Goal: Subscribe to service/newsletter

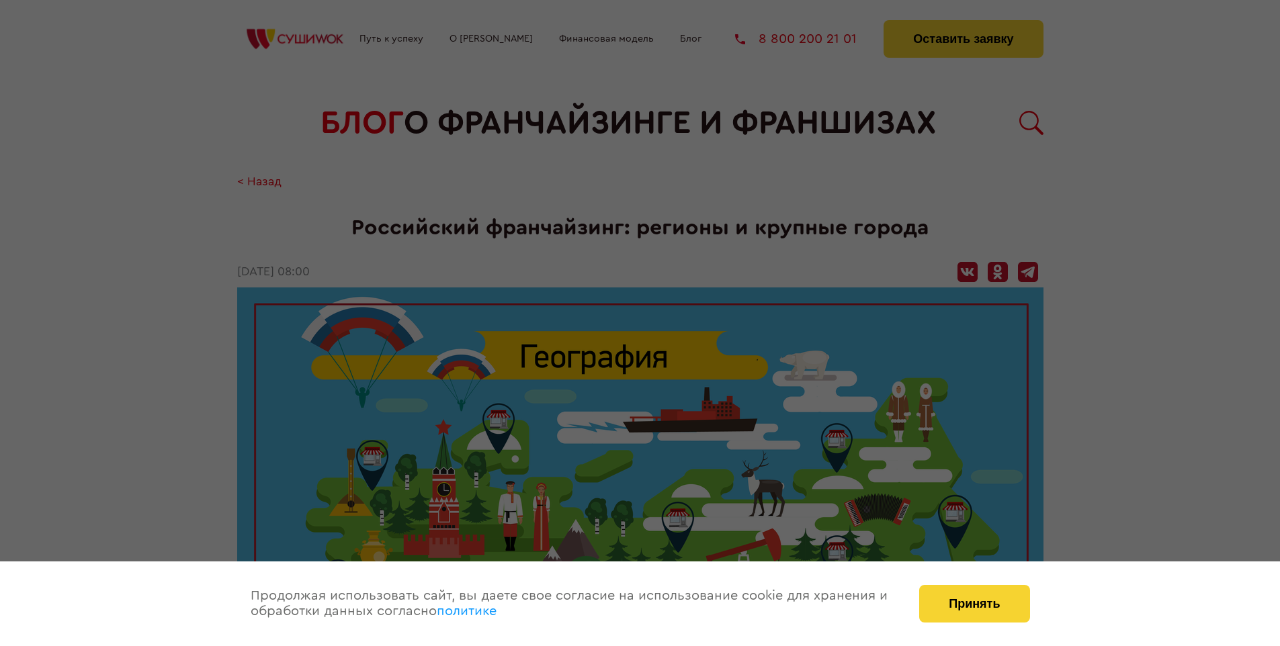
scroll to position [1479, 0]
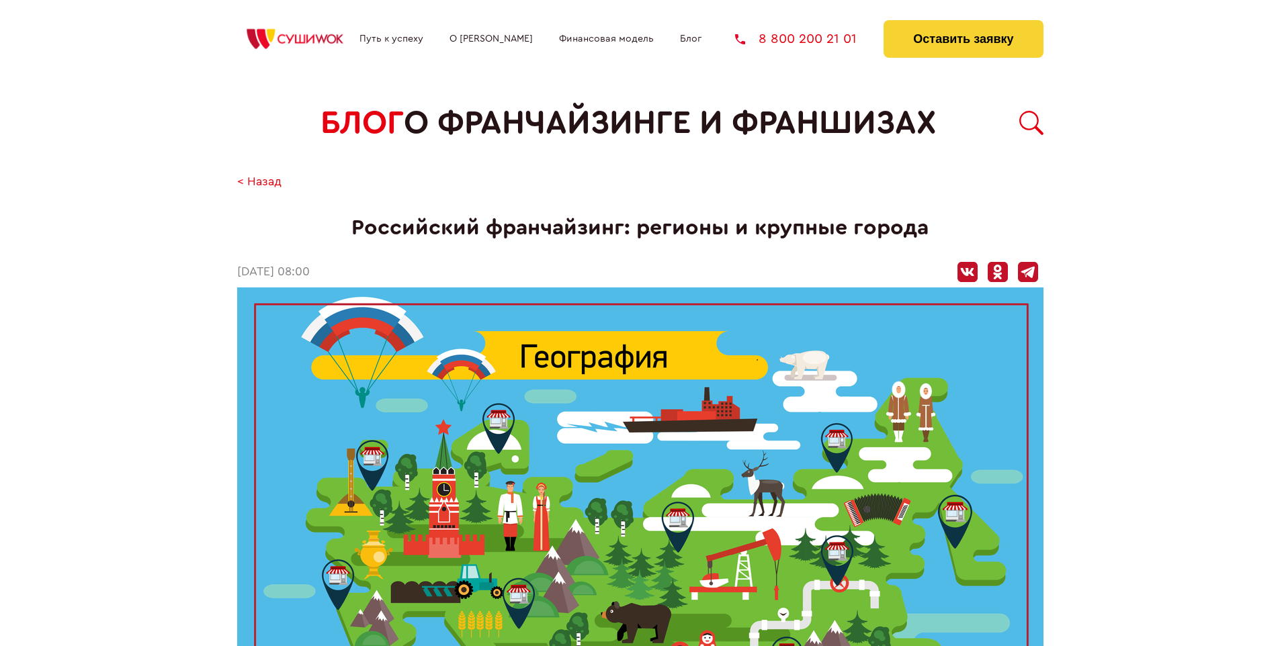
scroll to position [1479, 0]
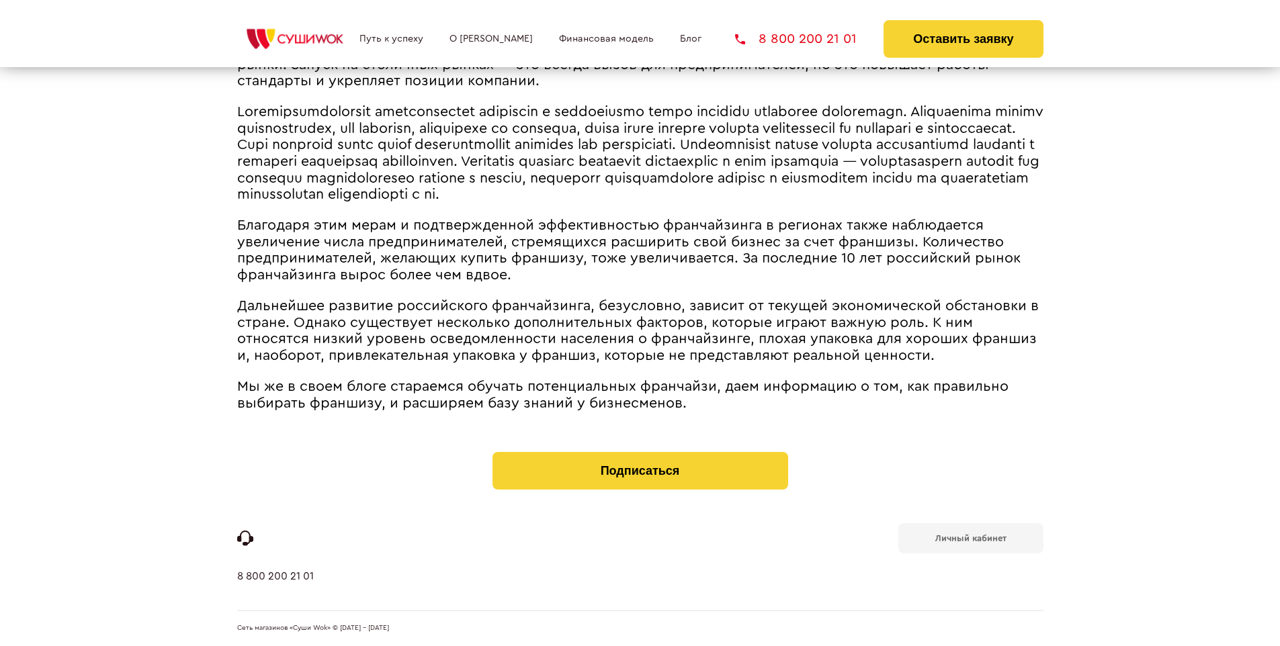
click at [970, 538] on b "Личный кабинет" at bounding box center [970, 538] width 71 height 9
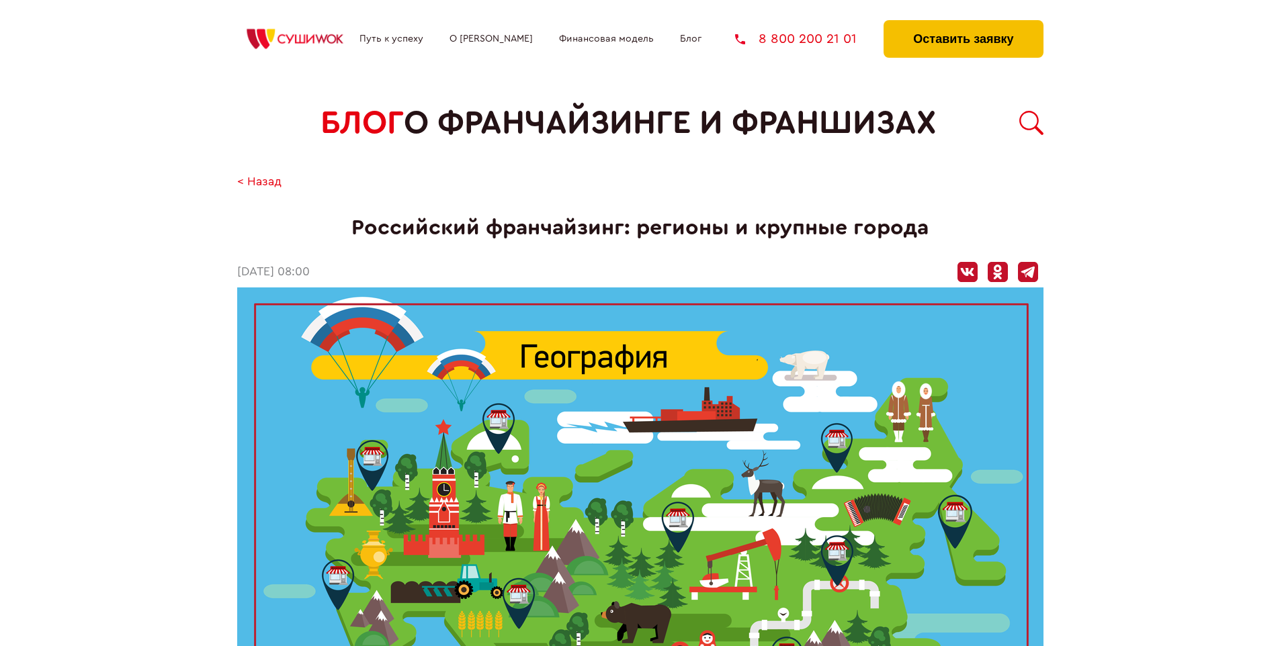
click at [963, 24] on button "Оставить заявку" at bounding box center [963, 39] width 159 height 38
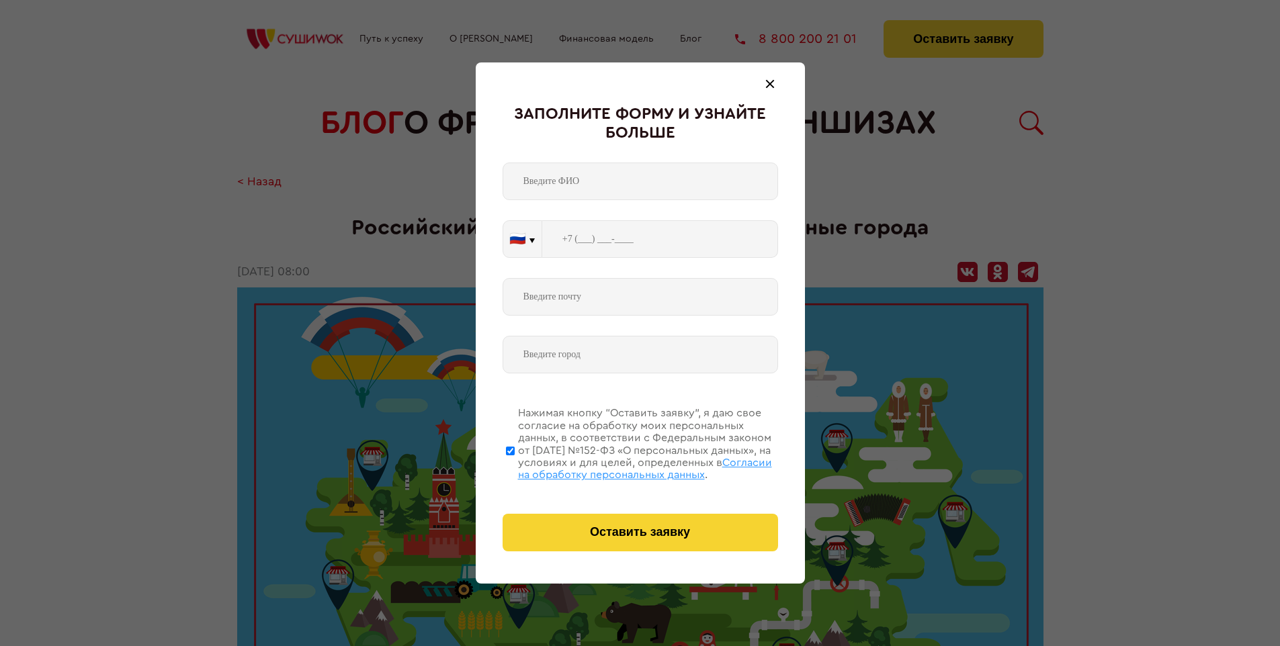
click at [623, 467] on span "Согласии на обработку персональных данных" at bounding box center [645, 469] width 254 height 23
click at [515, 467] on input "Нажимая кнопку “Оставить заявку”, я даю свое согласие на обработку моих персона…" at bounding box center [510, 451] width 9 height 108
checkbox input "false"
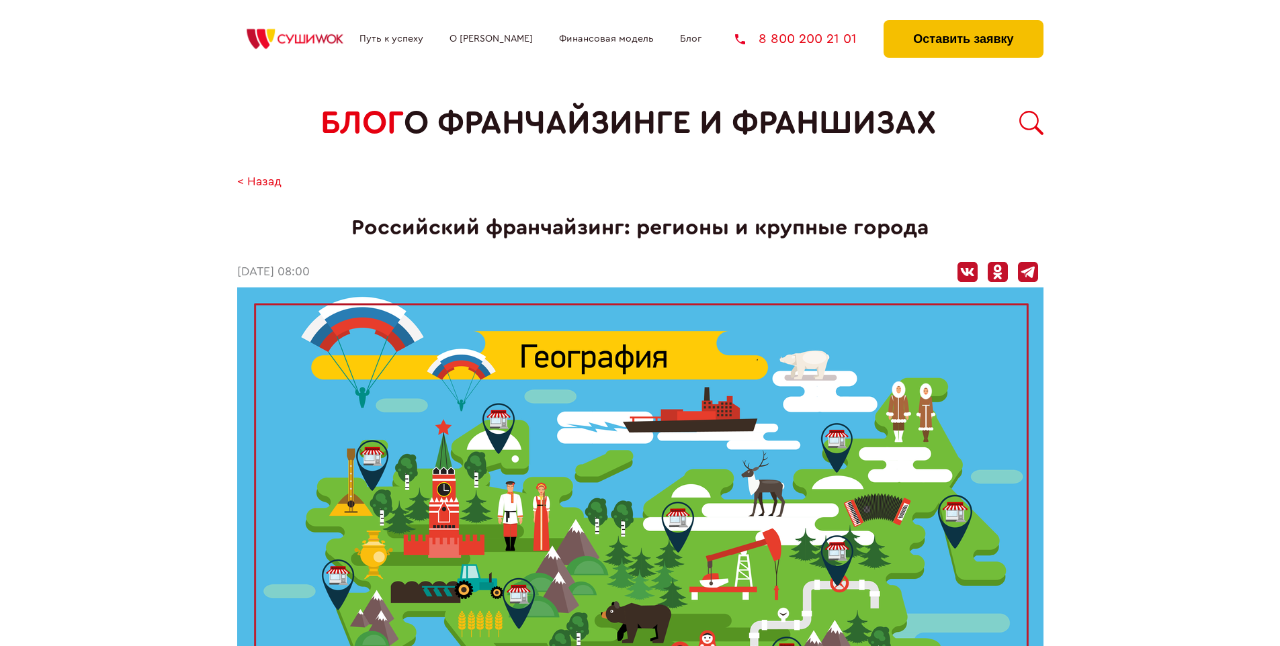
click at [963, 24] on button "Оставить заявку" at bounding box center [963, 39] width 159 height 38
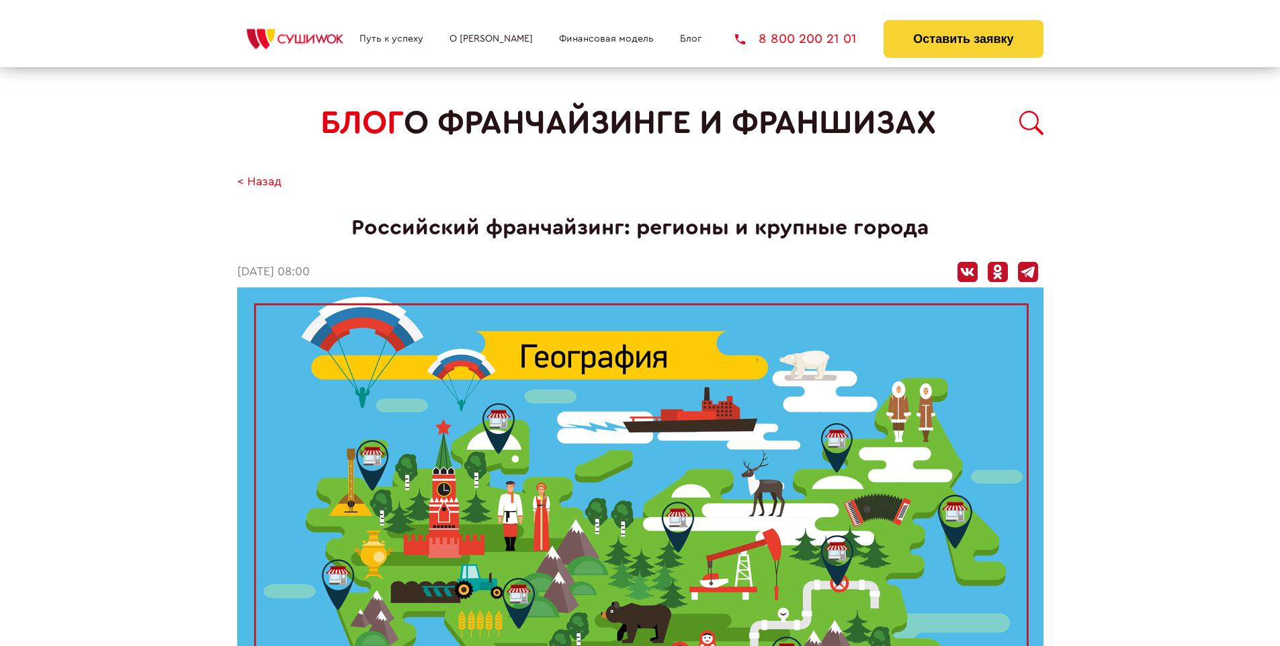
scroll to position [1479, 0]
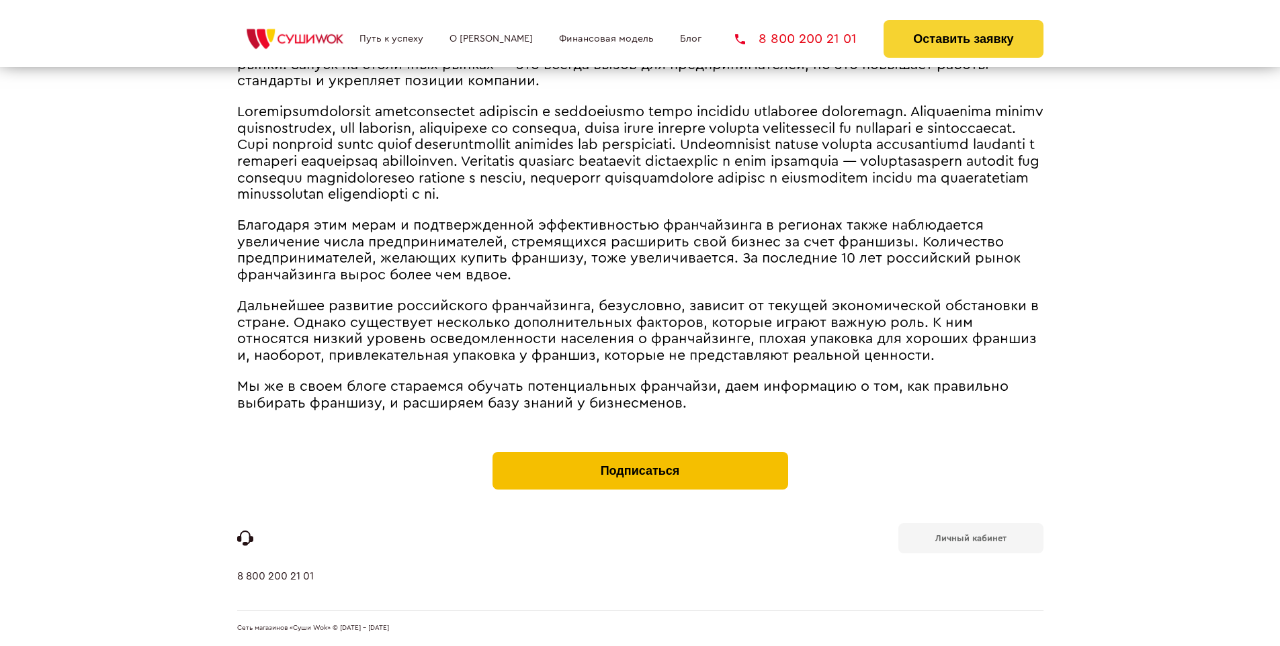
click at [640, 456] on button "Подписаться" at bounding box center [641, 471] width 296 height 38
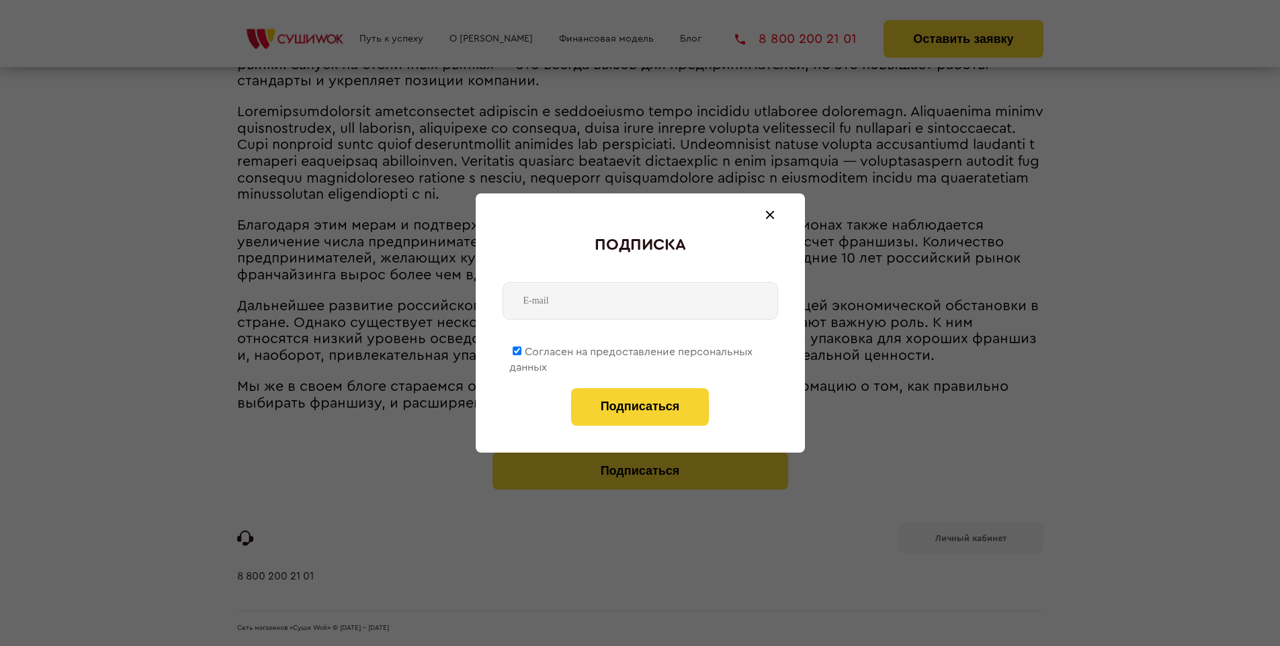
click at [632, 349] on span "Согласен на предоставление персональных данных" at bounding box center [630, 360] width 243 height 26
click at [521, 349] on input "Согласен на предоставление персональных данных" at bounding box center [517, 351] width 9 height 9
checkbox input "false"
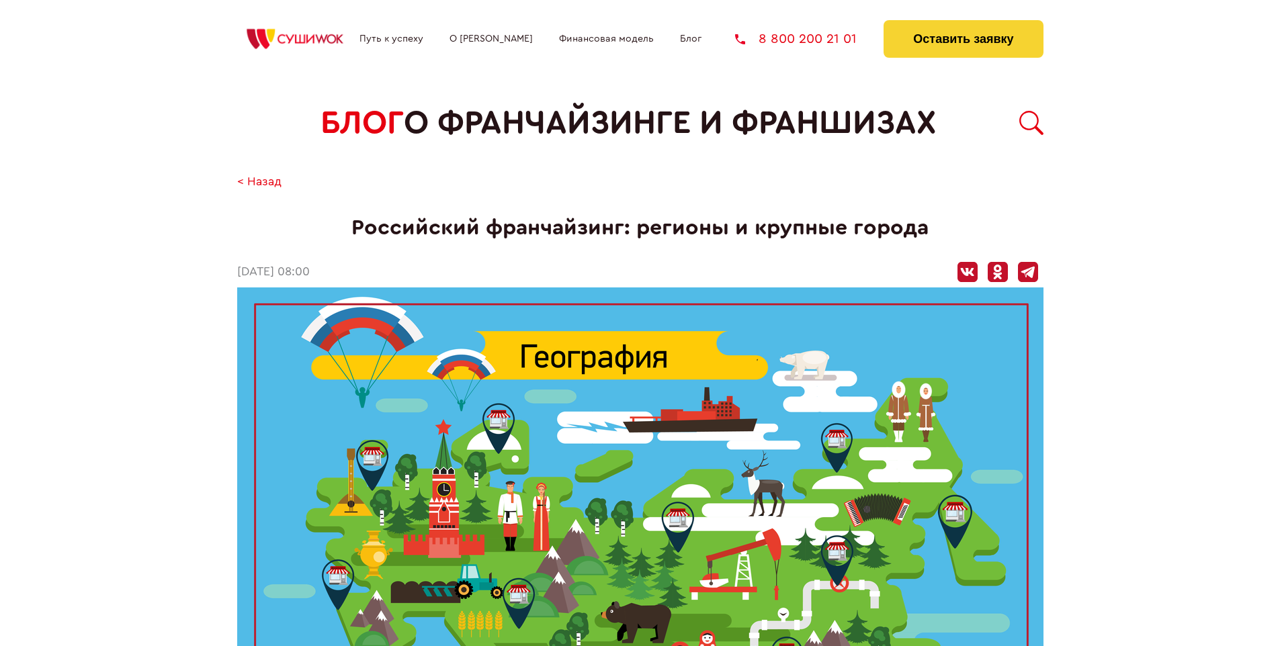
scroll to position [1479, 0]
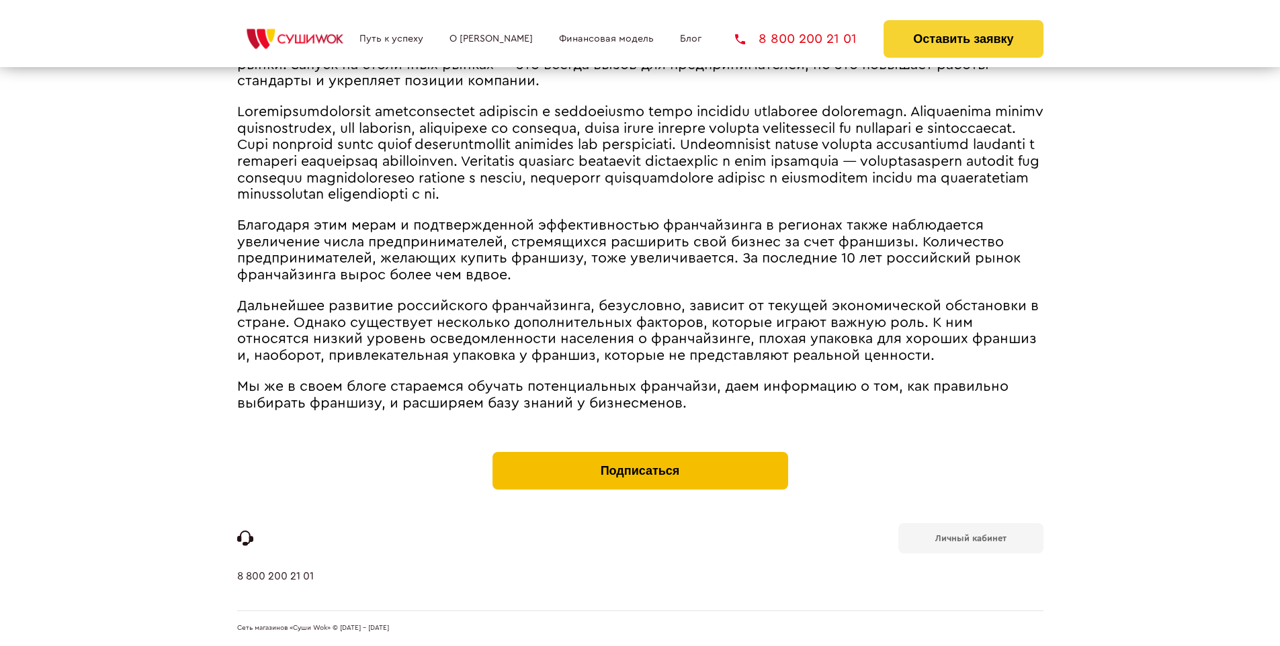
click at [640, 456] on button "Подписаться" at bounding box center [641, 471] width 296 height 38
